Goal: Task Accomplishment & Management: Complete application form

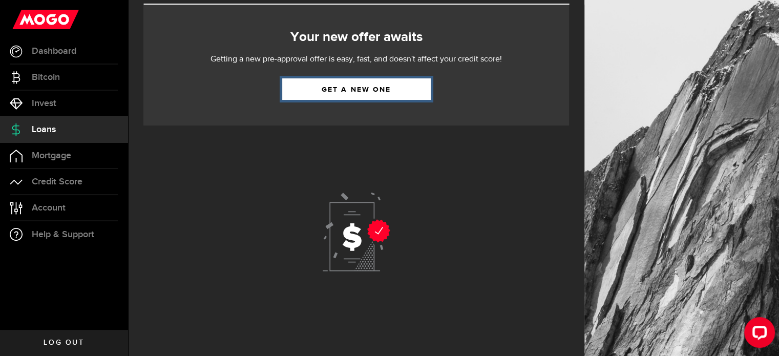
click at [377, 88] on link "Get a new one" at bounding box center [356, 89] width 149 height 22
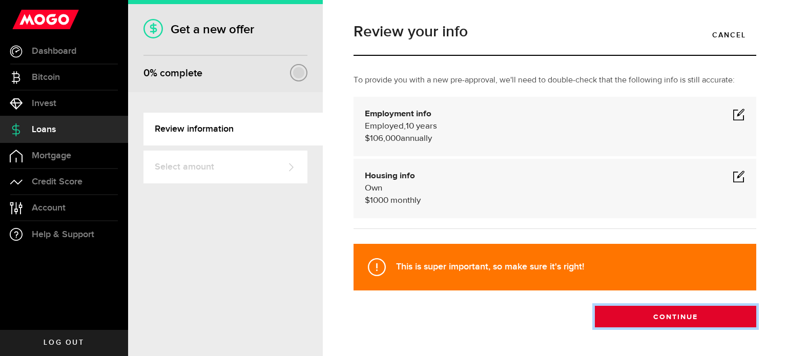
click at [652, 322] on button "Continue" at bounding box center [675, 317] width 161 height 22
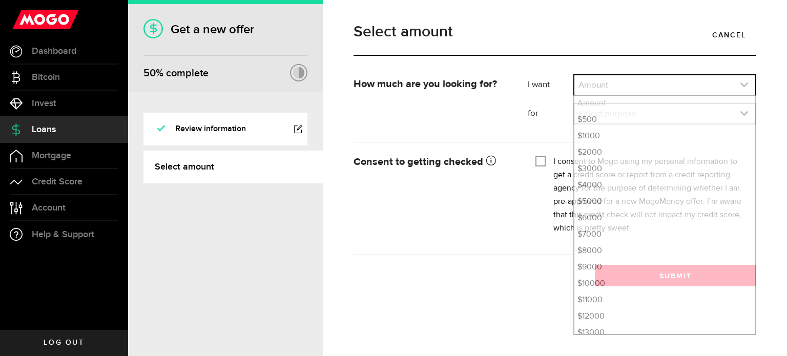
click at [748, 79] on link "expand select" at bounding box center [664, 84] width 181 height 19
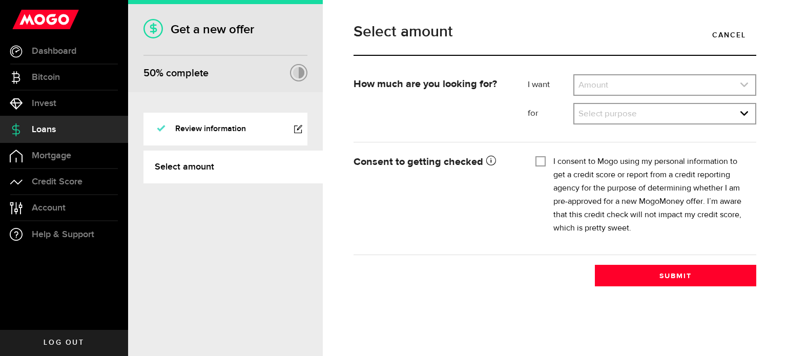
click at [748, 79] on link "expand select" at bounding box center [664, 84] width 181 height 19
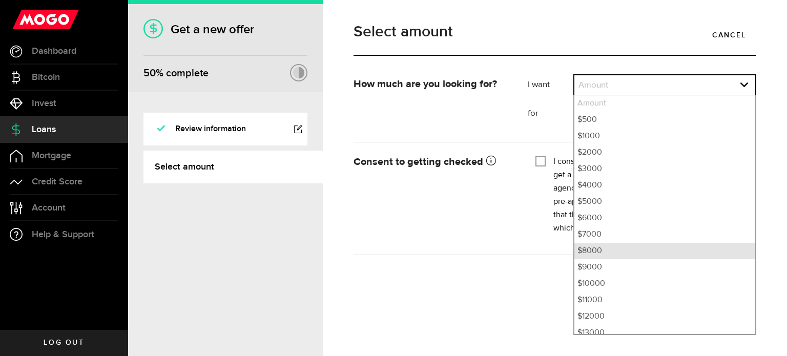
click at [681, 257] on li "$8000" at bounding box center [664, 251] width 181 height 16
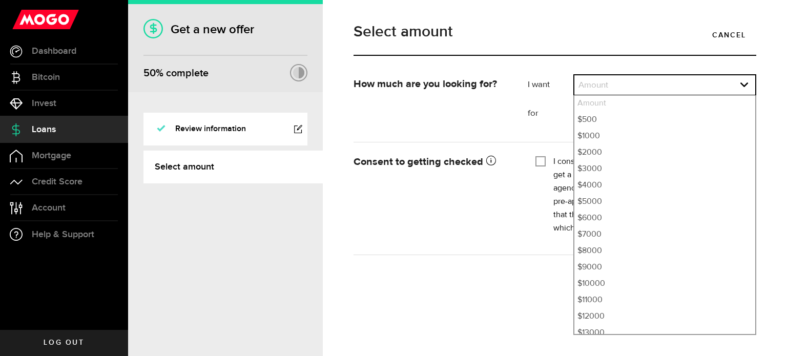
select select "8000"
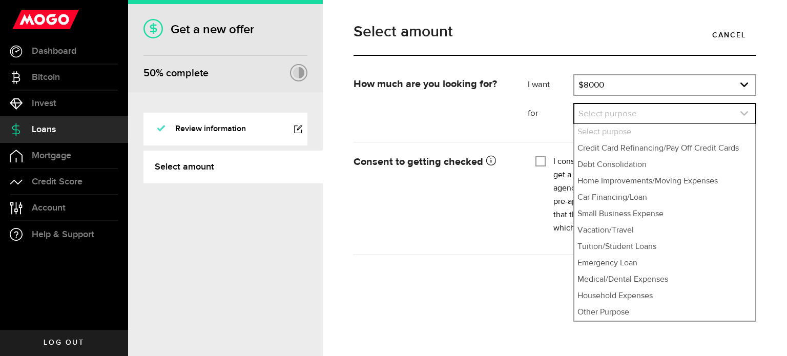
click at [744, 114] on icon "expand select" at bounding box center [744, 113] width 9 height 9
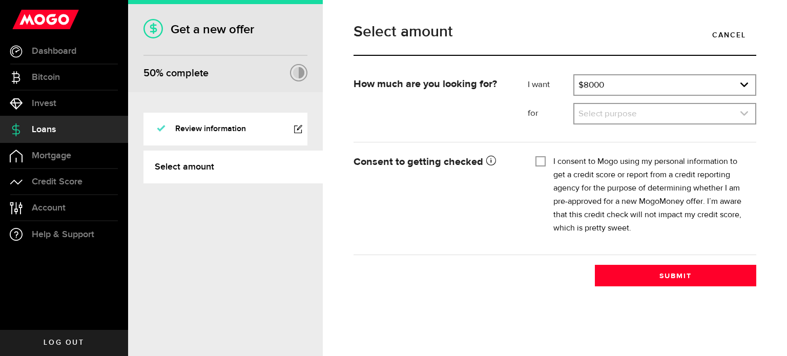
click at [741, 114] on icon "expand select" at bounding box center [744, 113] width 9 height 9
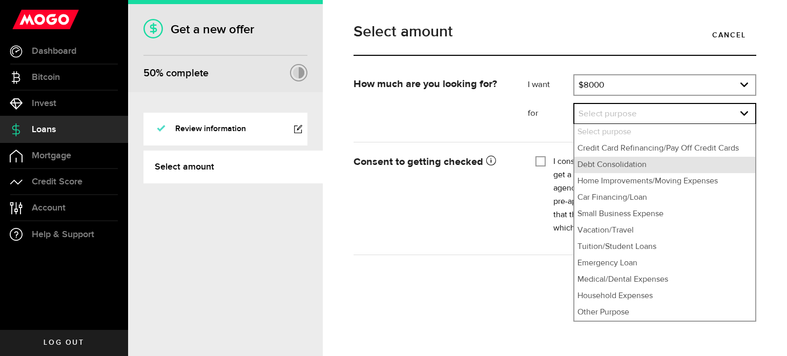
click at [651, 162] on li "Debt Consolidation" at bounding box center [664, 165] width 181 height 16
select select "Debt Consolidation"
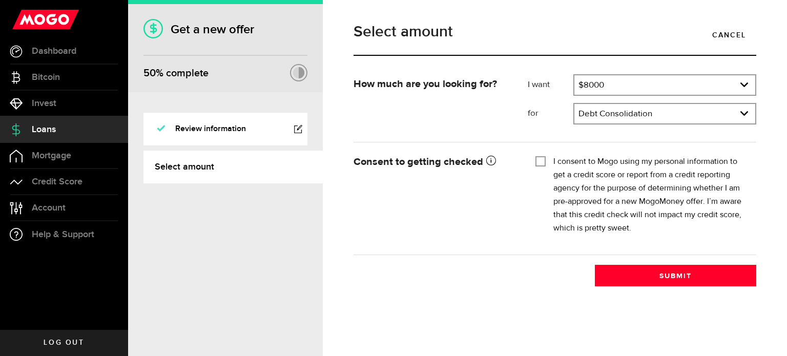
click at [539, 162] on input "I consent to Mogo using my personal information to get a credit score or report…" at bounding box center [541, 160] width 10 height 10
checkbox input "true"
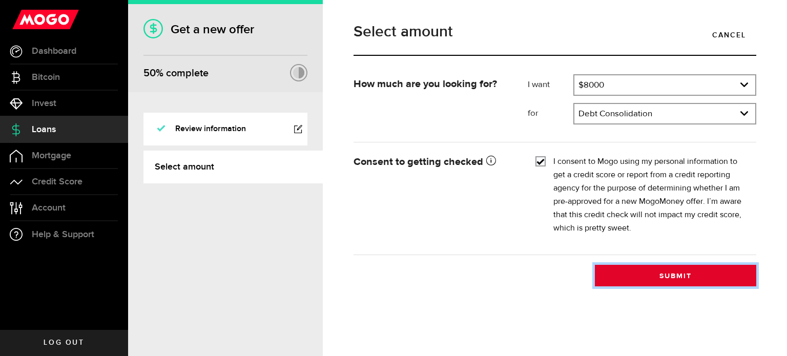
click at [648, 267] on button "Submit" at bounding box center [675, 276] width 161 height 22
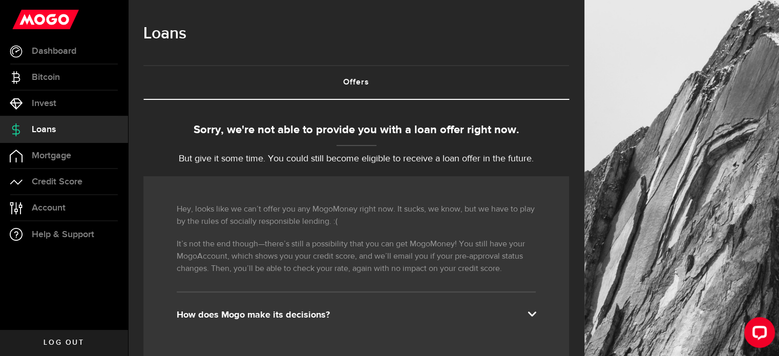
click at [67, 339] on span "Log out" at bounding box center [64, 342] width 40 height 7
